Goal: Information Seeking & Learning: Learn about a topic

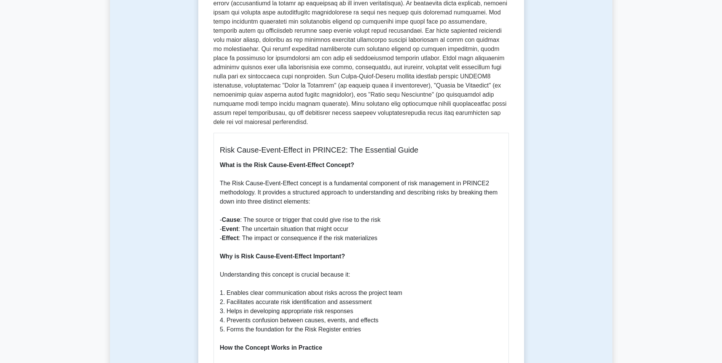
scroll to position [228, 0]
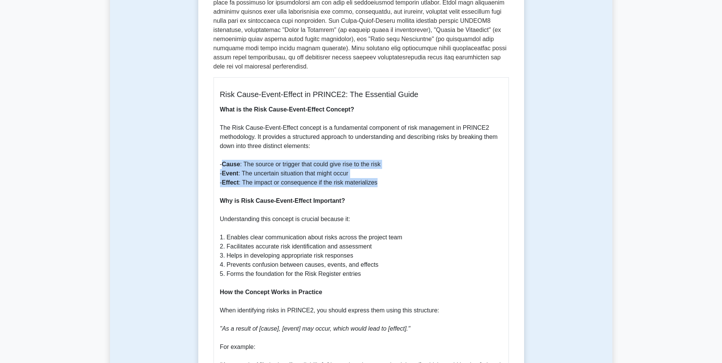
drag, startPoint x: 225, startPoint y: 155, endPoint x: 385, endPoint y: 172, distance: 161.6
drag, startPoint x: 385, startPoint y: 172, endPoint x: 319, endPoint y: 173, distance: 66.6
drag, startPoint x: 220, startPoint y: 157, endPoint x: 377, endPoint y: 170, distance: 157.4
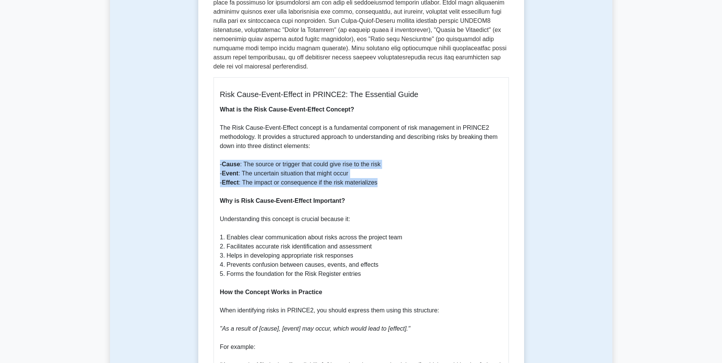
drag, startPoint x: 377, startPoint y: 170, endPoint x: 368, endPoint y: 171, distance: 9.2
copy p "- Cause : The source or trigger that could give rise to the risk - Event : The …"
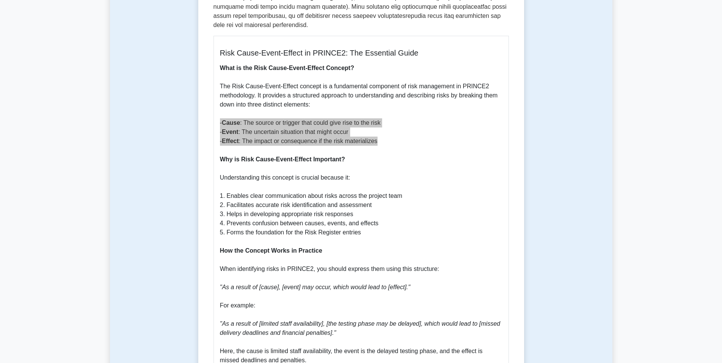
scroll to position [305, 0]
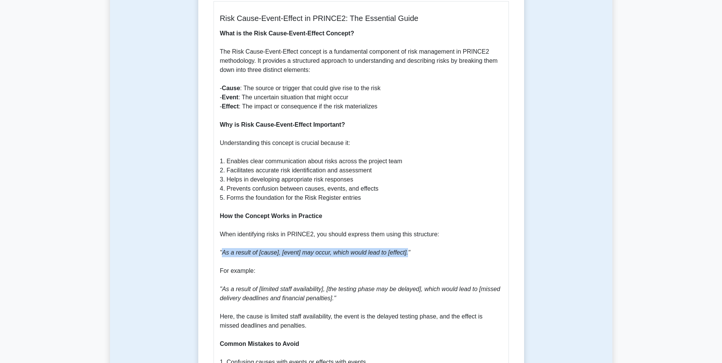
drag, startPoint x: 222, startPoint y: 244, endPoint x: 402, endPoint y: 242, distance: 179.7
click at [402, 249] on icon ""As a result of [cause], [event] may occur, which would lead to [effect]."" at bounding box center [315, 252] width 191 height 6
copy icon "As a result of [cause], [event] may occur, which would lead to [effect]."
